Goal: Find specific page/section: Find specific page/section

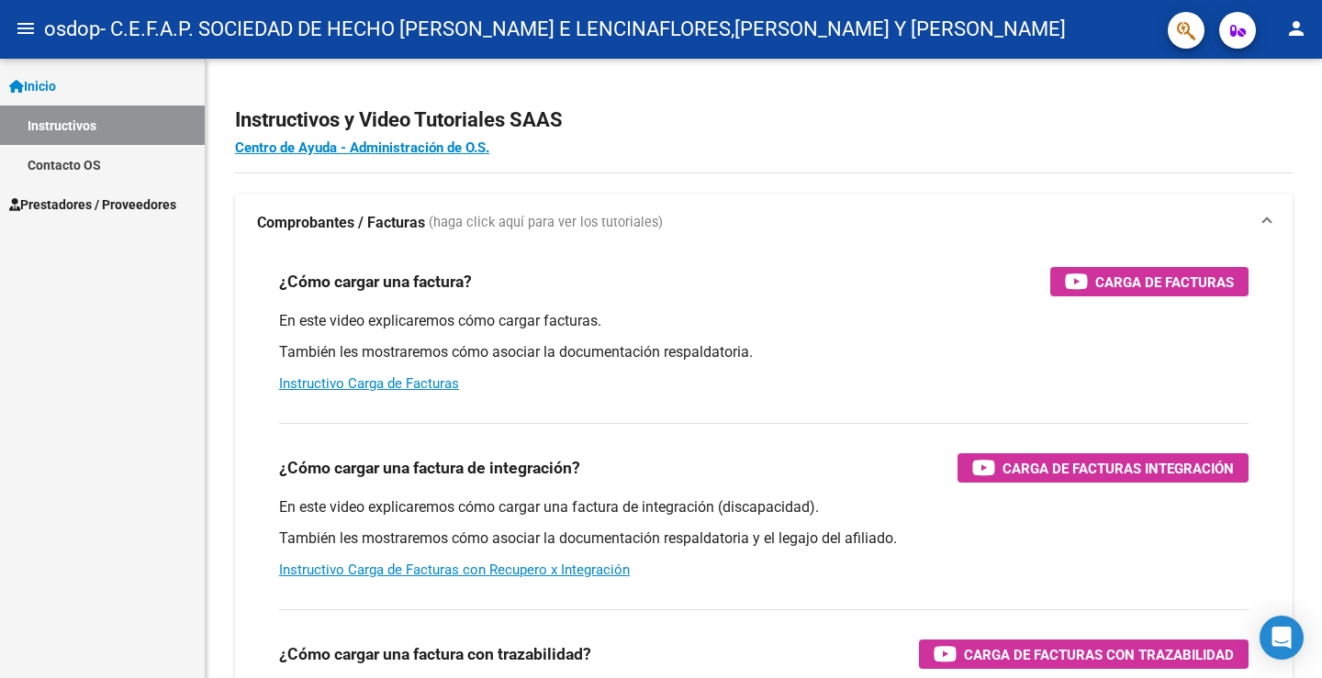
click at [1303, 31] on mat-icon "person" at bounding box center [1296, 28] width 22 height 22
click at [1263, 115] on button "exit_to_app Salir" at bounding box center [1259, 121] width 112 height 44
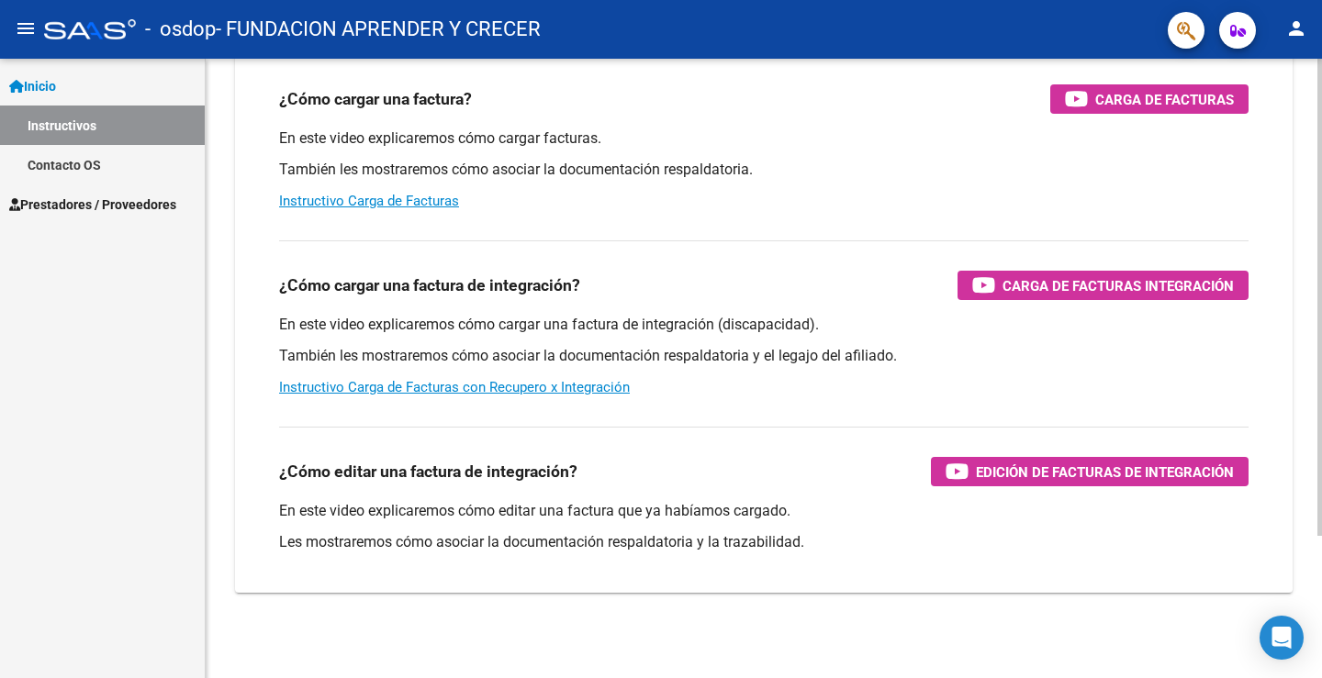
scroll to position [184, 0]
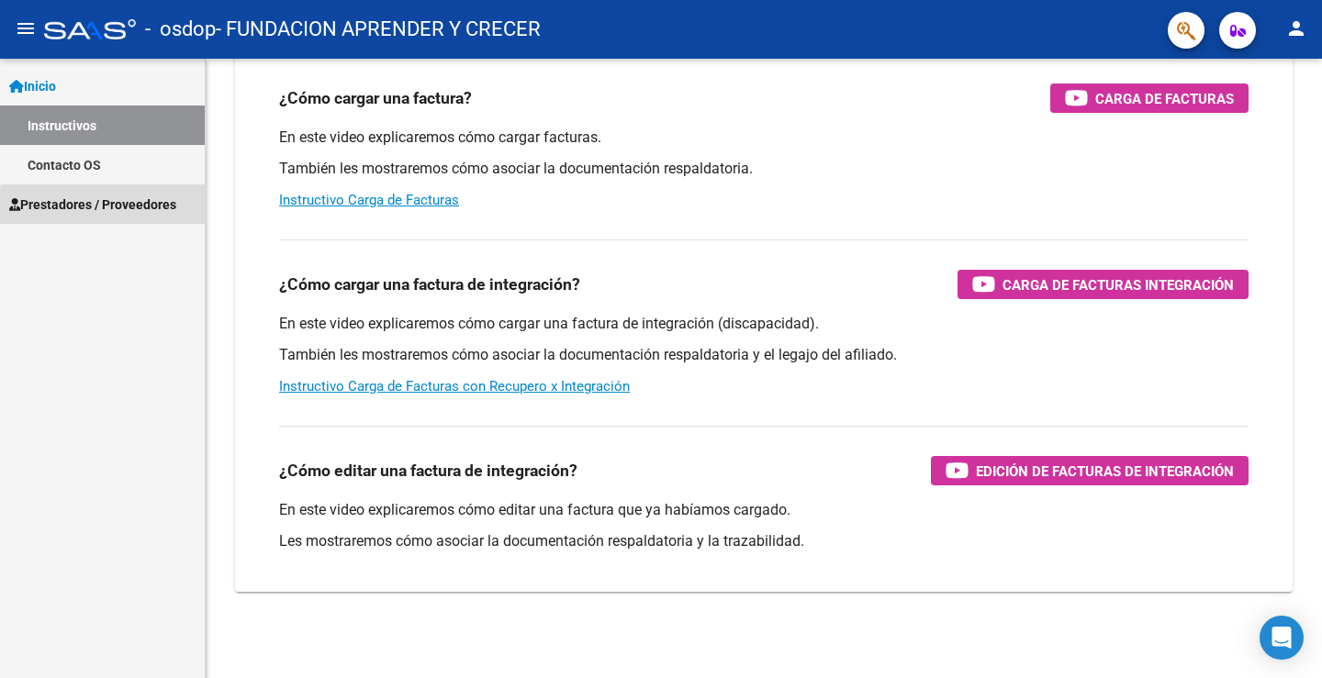
click at [142, 210] on span "Prestadores / Proveedores" at bounding box center [92, 205] width 167 height 20
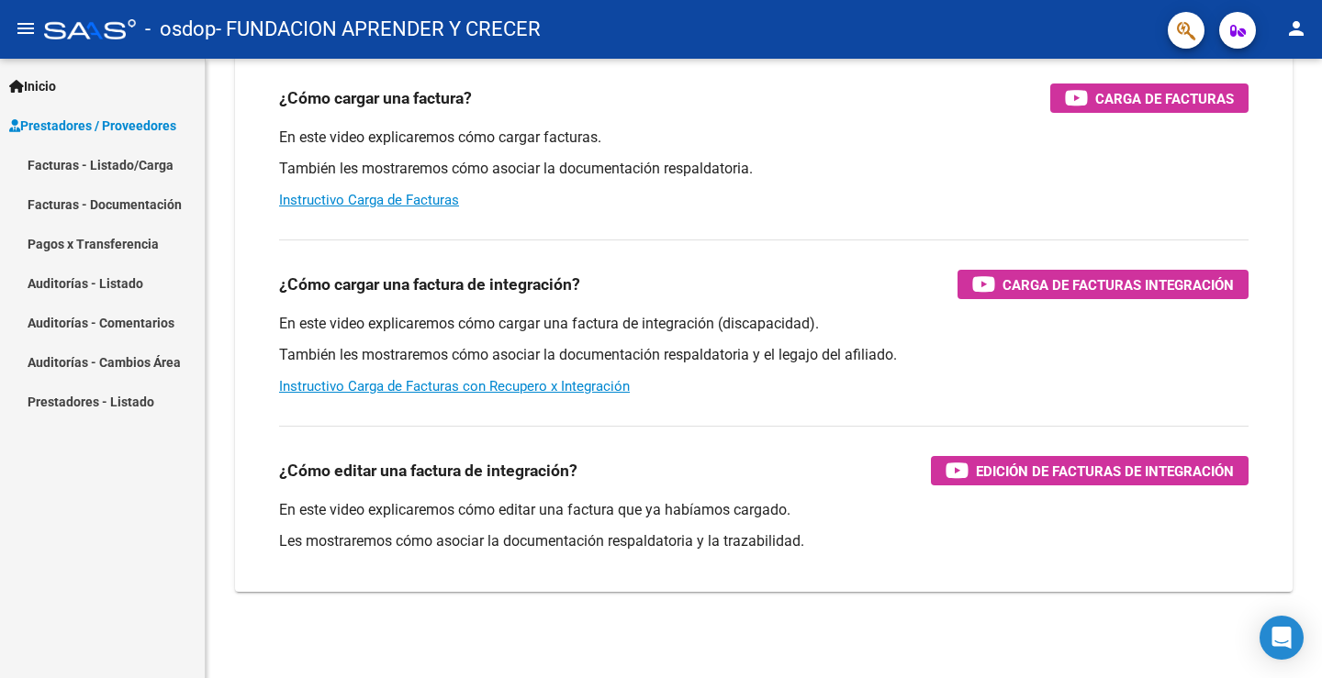
click at [137, 404] on link "Prestadores - Listado" at bounding box center [102, 401] width 205 height 39
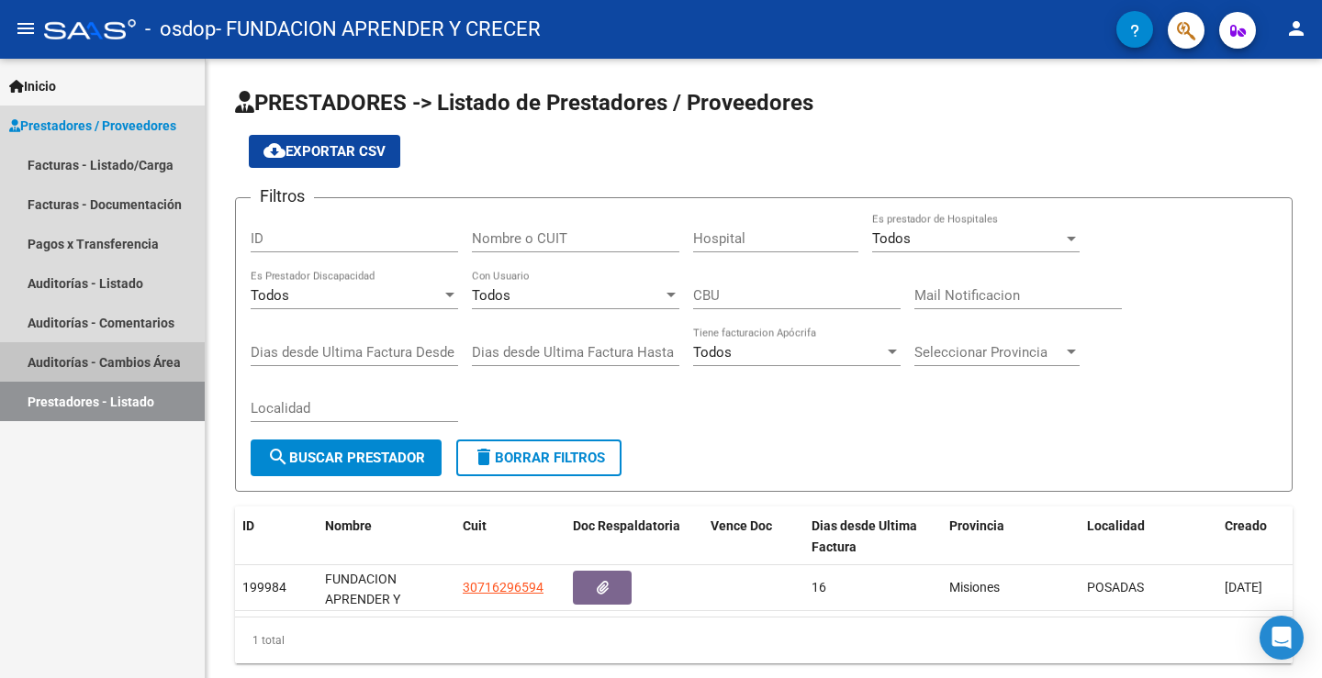
click at [163, 353] on link "Auditorías - Cambios Área" at bounding box center [102, 361] width 205 height 39
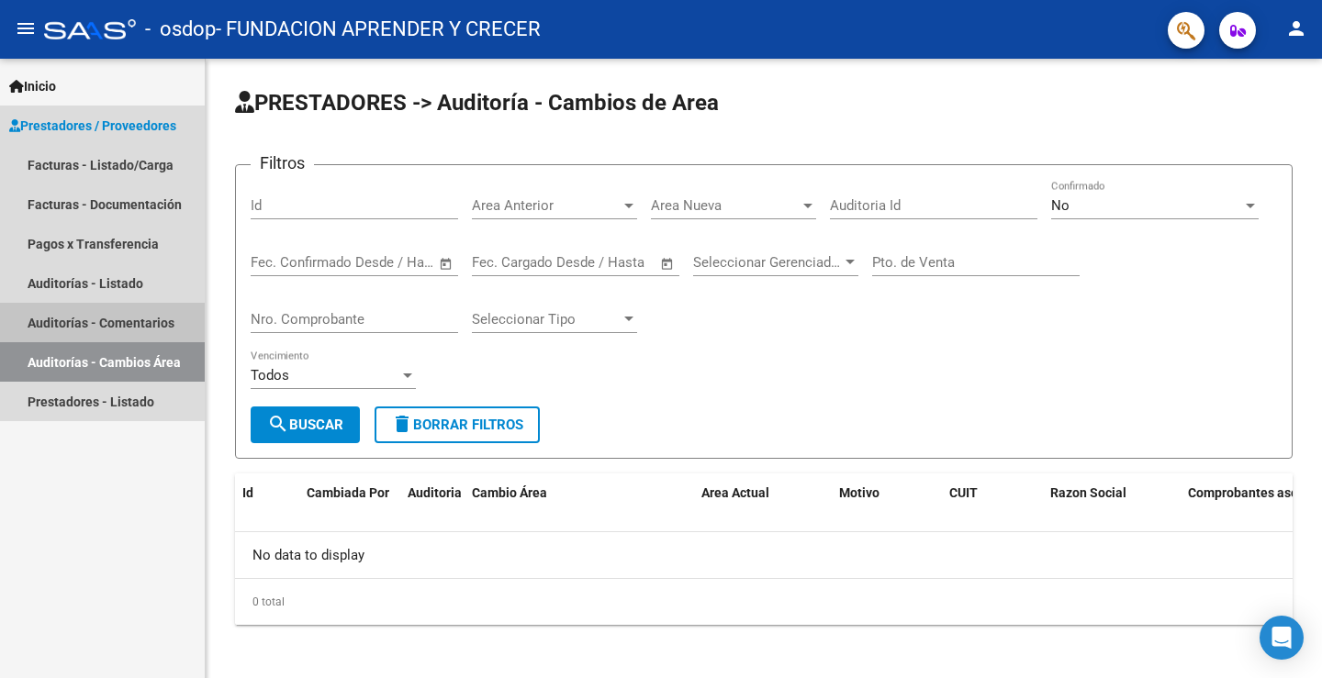
click at [147, 314] on link "Auditorías - Comentarios" at bounding box center [102, 322] width 205 height 39
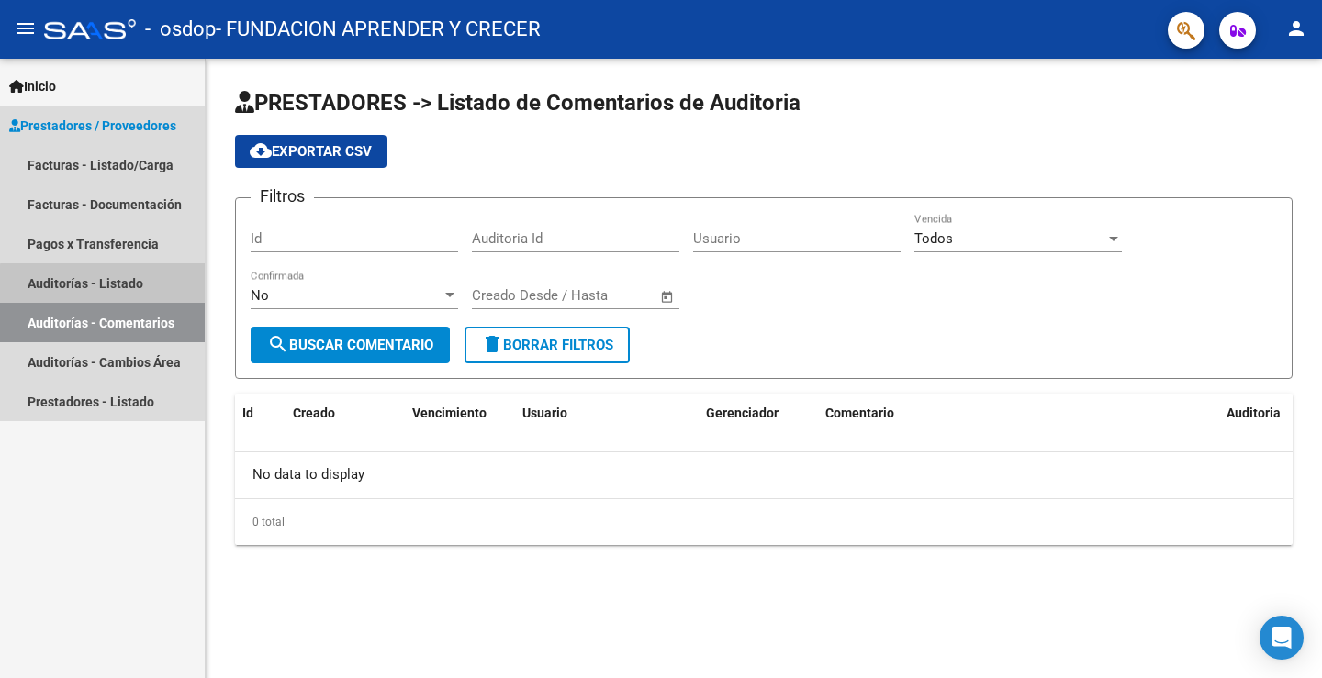
click at [139, 286] on link "Auditorías - Listado" at bounding box center [102, 282] width 205 height 39
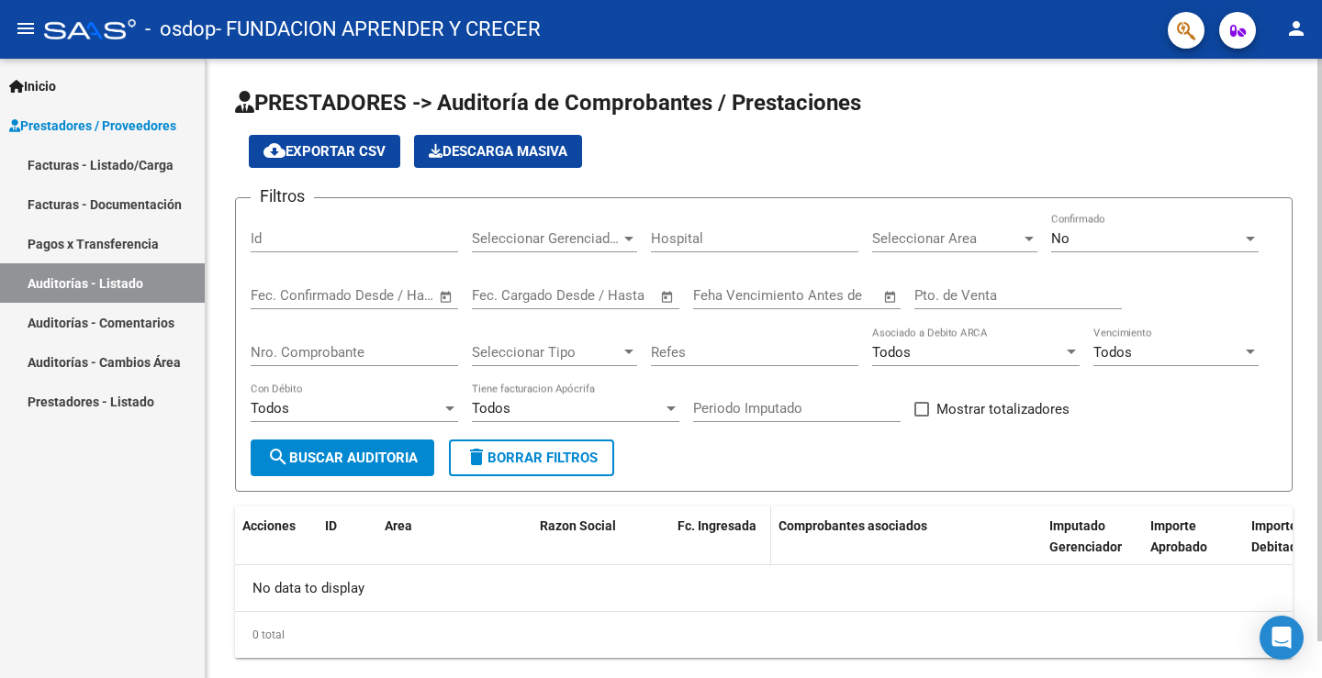
scroll to position [39, 0]
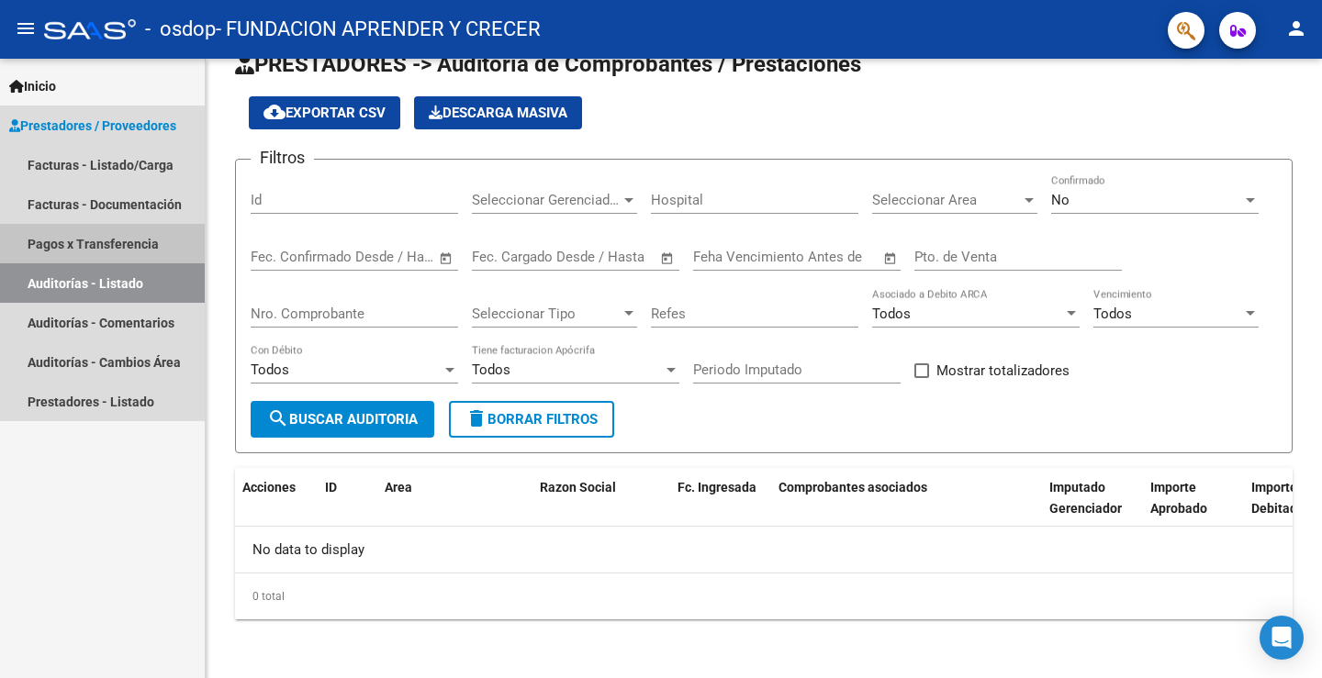
click at [118, 230] on link "Pagos x Transferencia" at bounding box center [102, 243] width 205 height 39
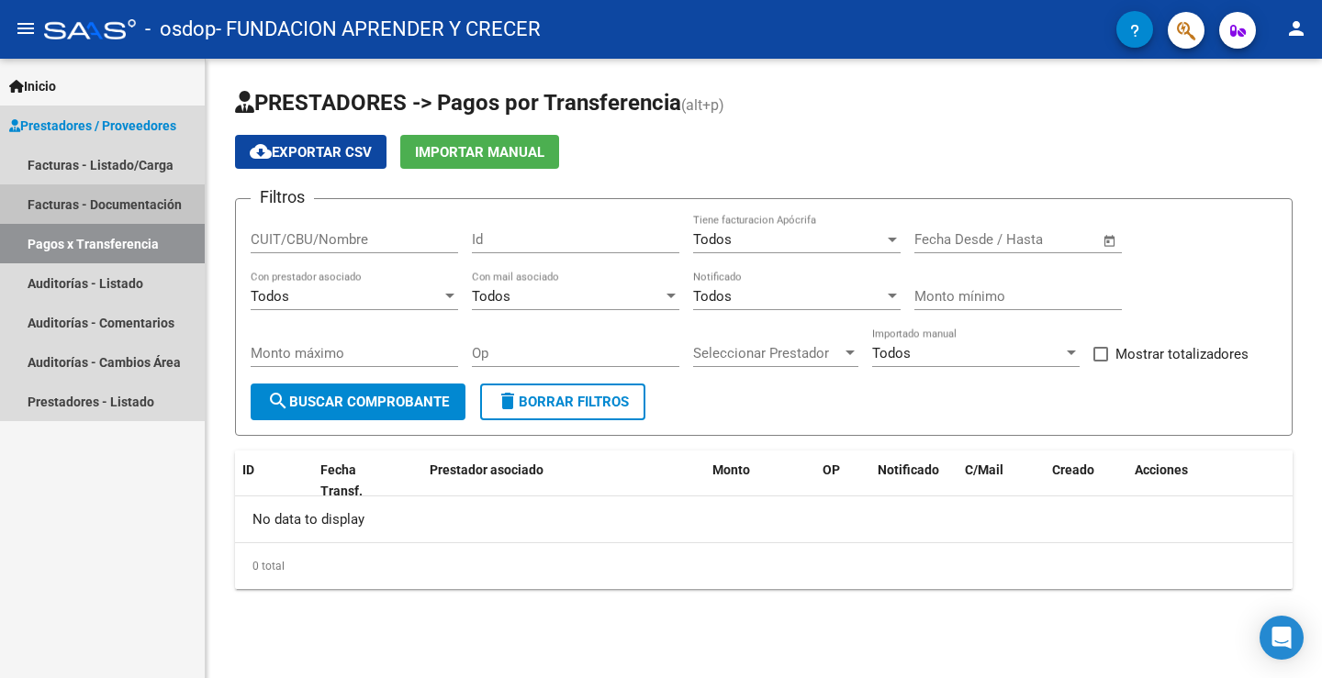
click at [125, 199] on link "Facturas - Documentación" at bounding box center [102, 204] width 205 height 39
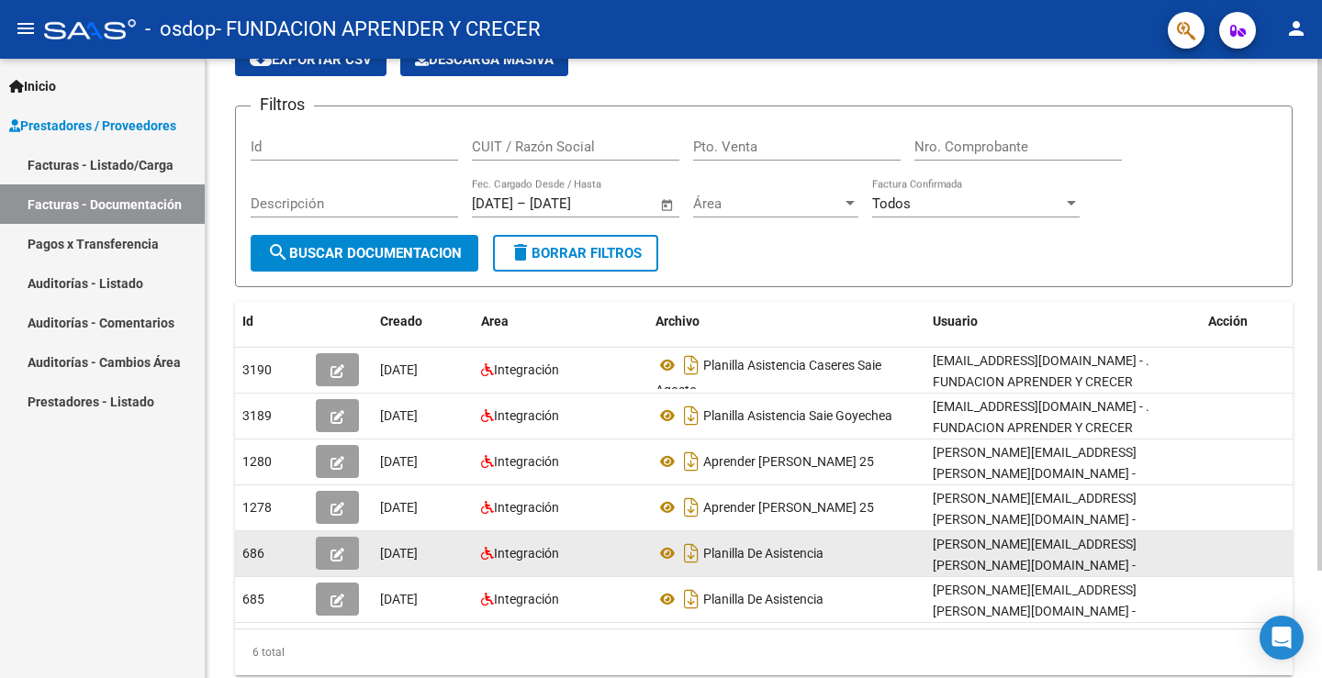
scroll to position [129, 0]
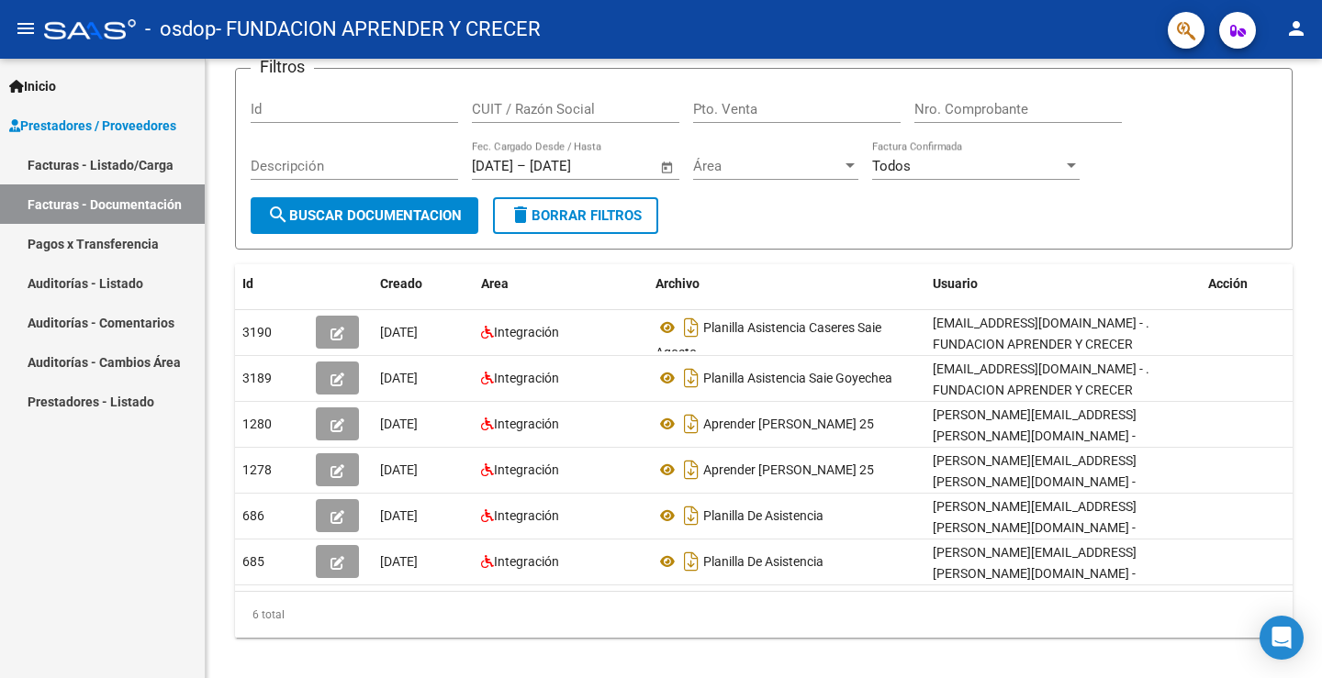
click at [121, 164] on link "Facturas - Listado/Carga" at bounding box center [102, 164] width 205 height 39
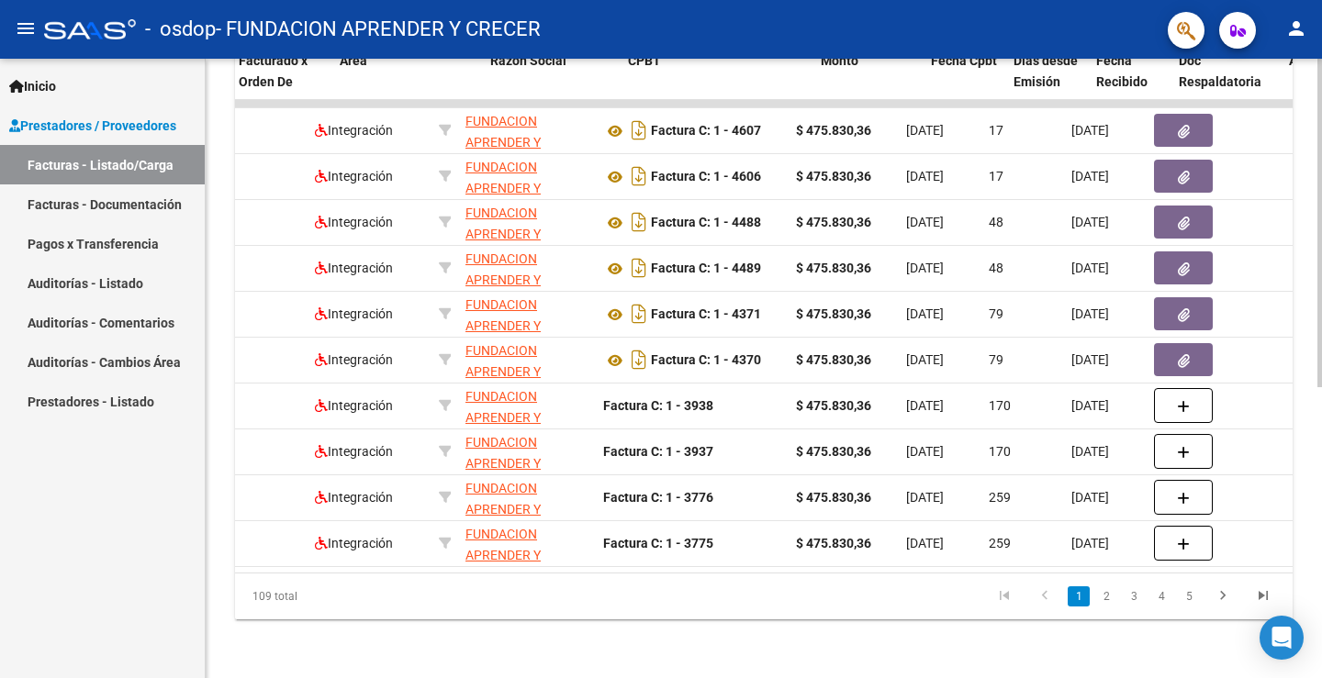
scroll to position [0, 232]
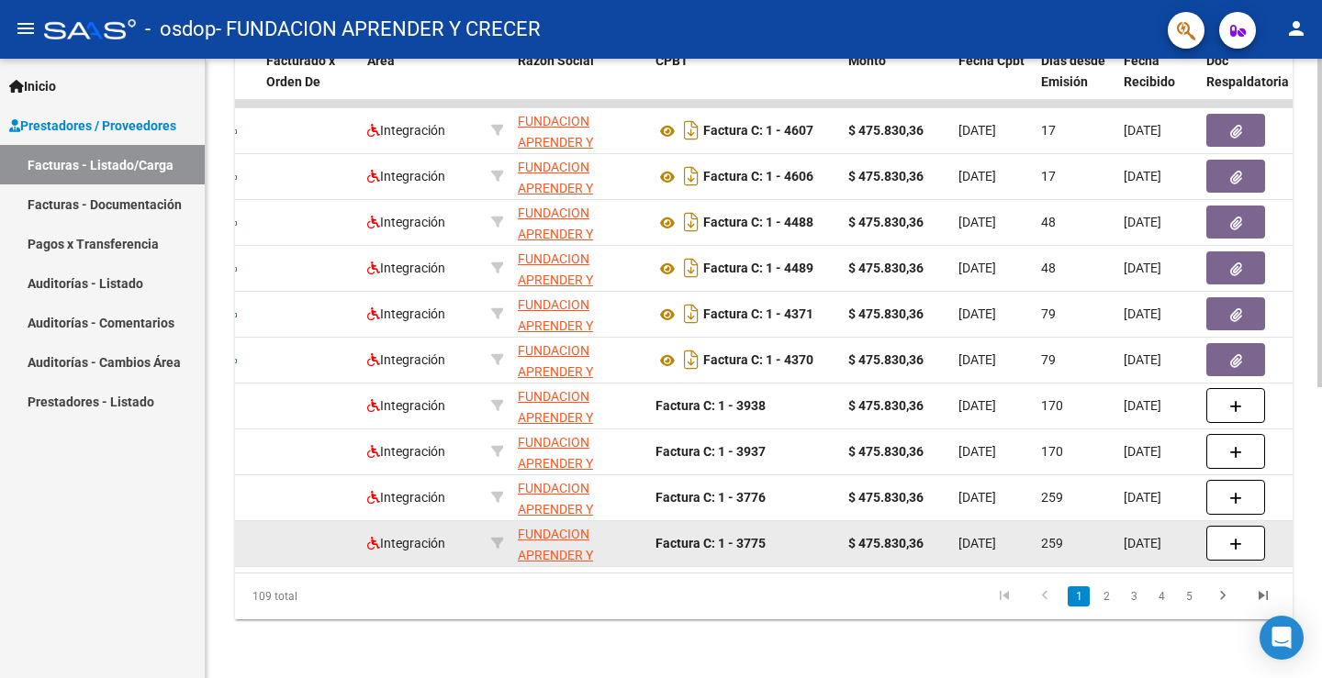
click at [546, 531] on app-link-go-to "FUNDACION APRENDER Y CRECER" at bounding box center [579, 555] width 123 height 62
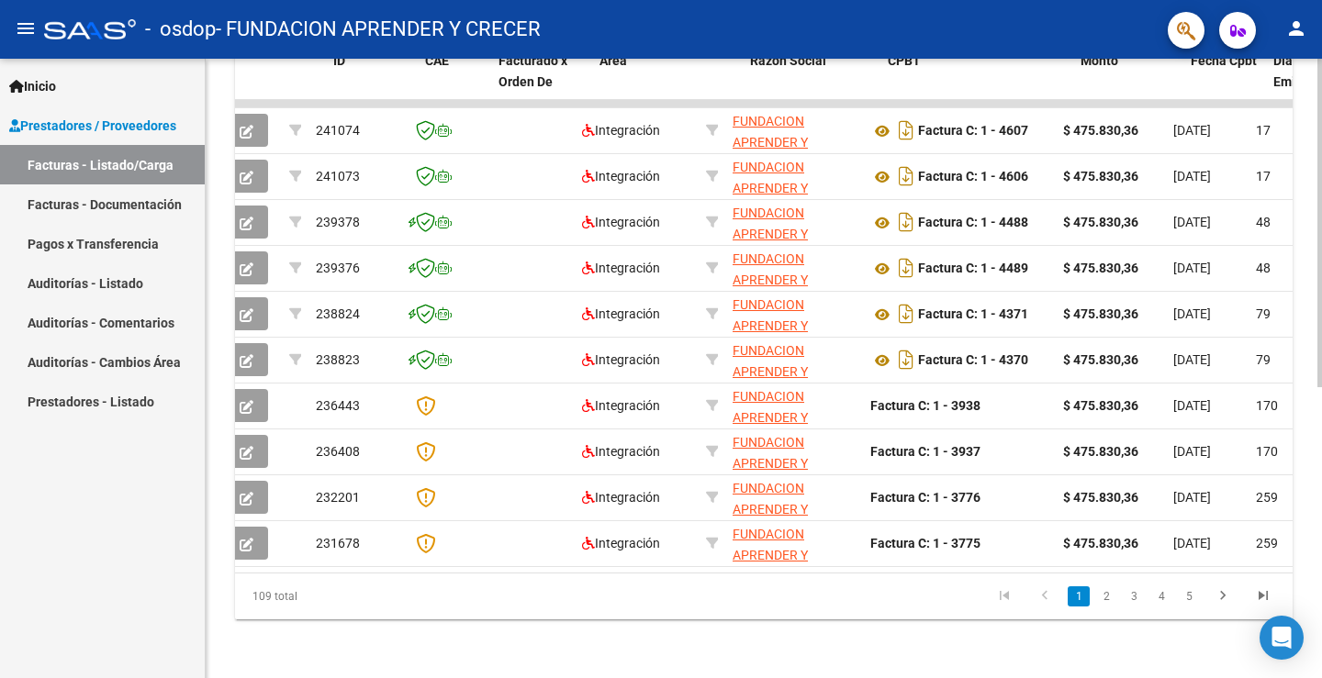
scroll to position [0, 0]
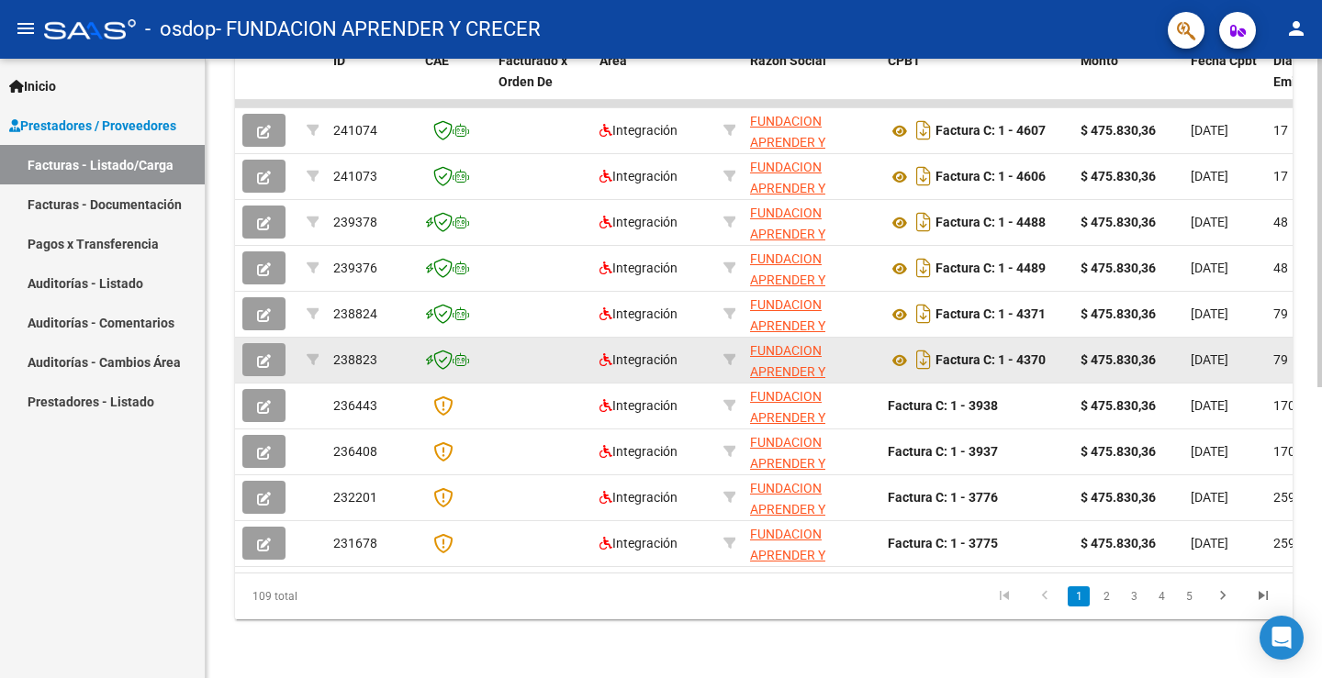
click at [260, 354] on icon "button" at bounding box center [264, 361] width 14 height 14
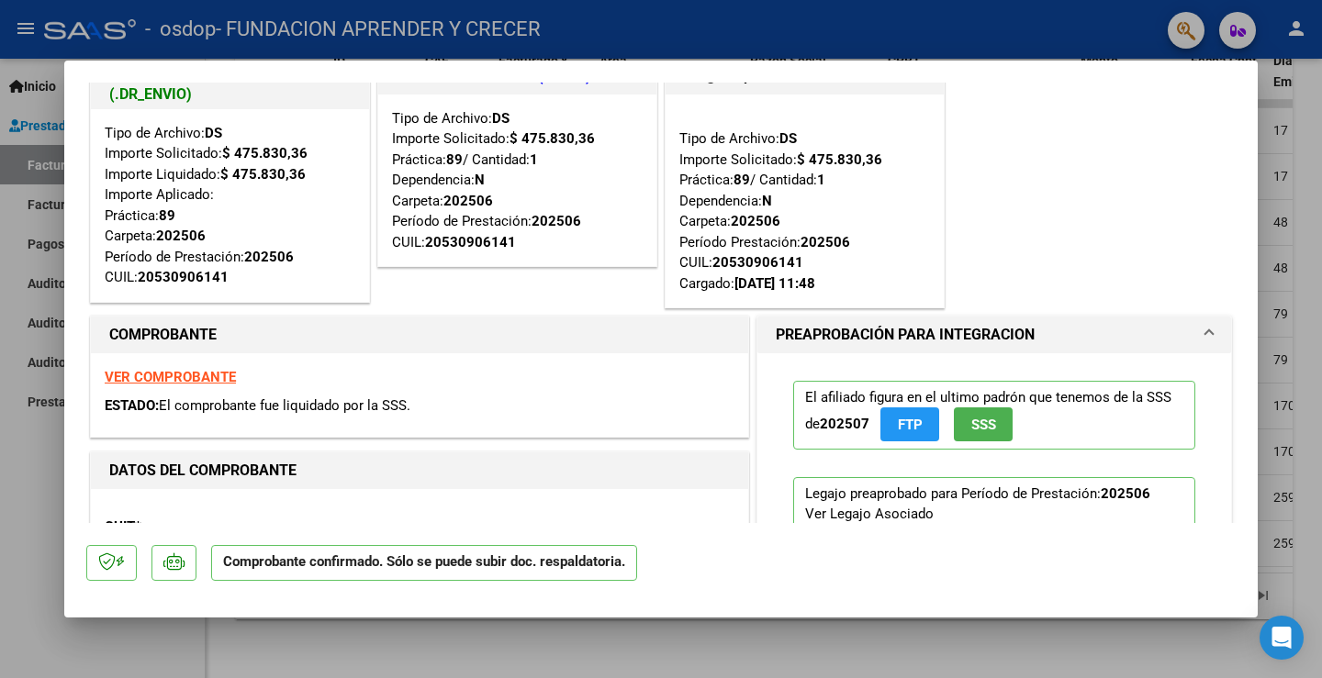
scroll to position [92, 0]
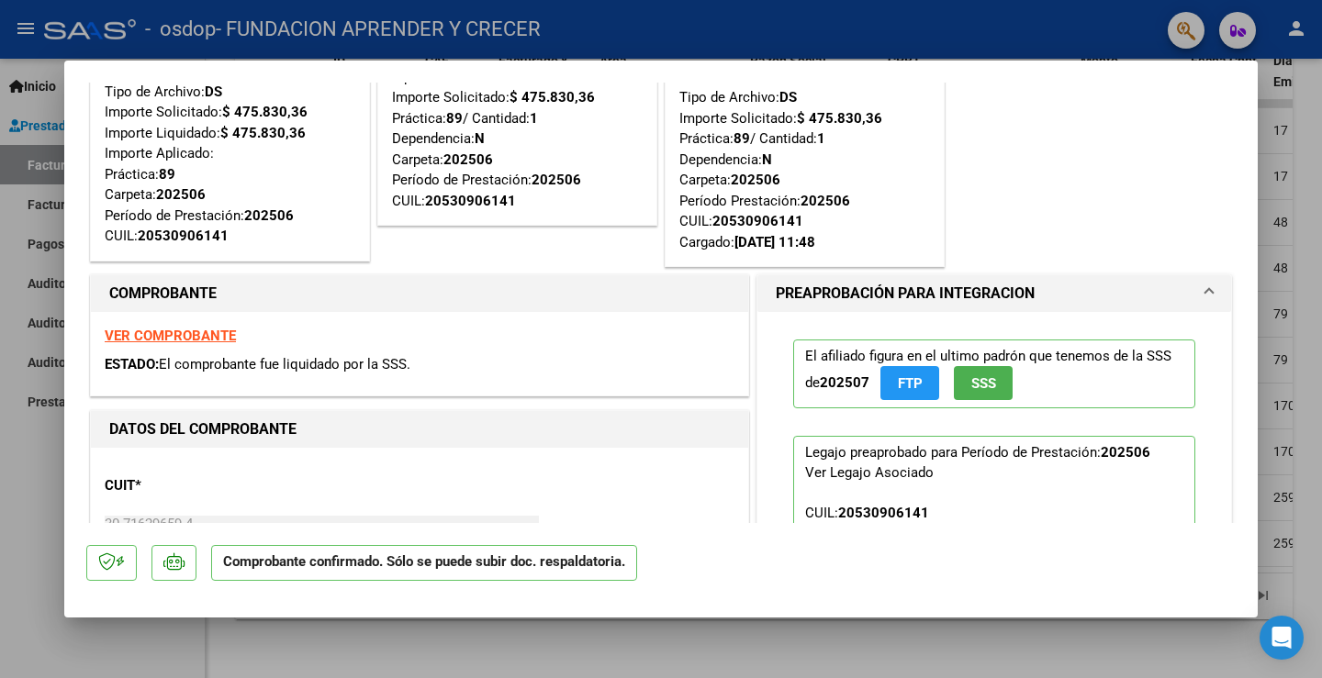
click at [195, 332] on strong "VER COMPROBANTE" at bounding box center [170, 336] width 131 height 17
